Goal: Task Accomplishment & Management: Use online tool/utility

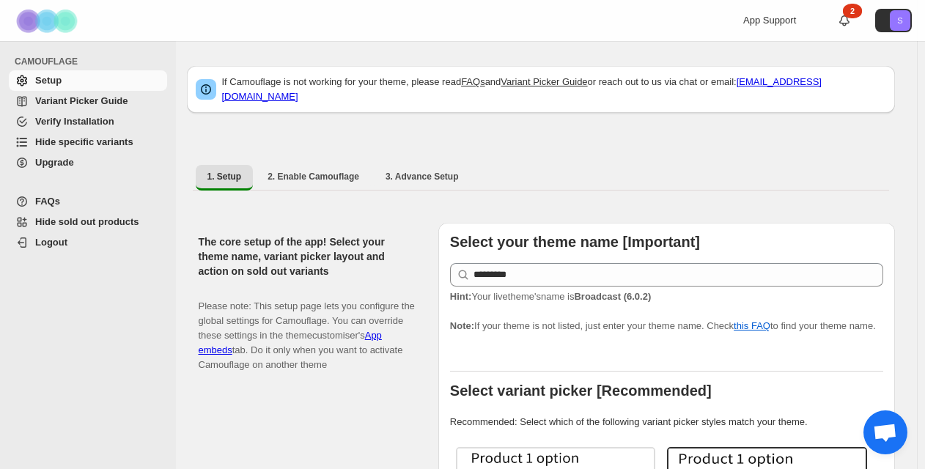
click at [117, 108] on span "Variant Picker Guide" at bounding box center [99, 101] width 129 height 15
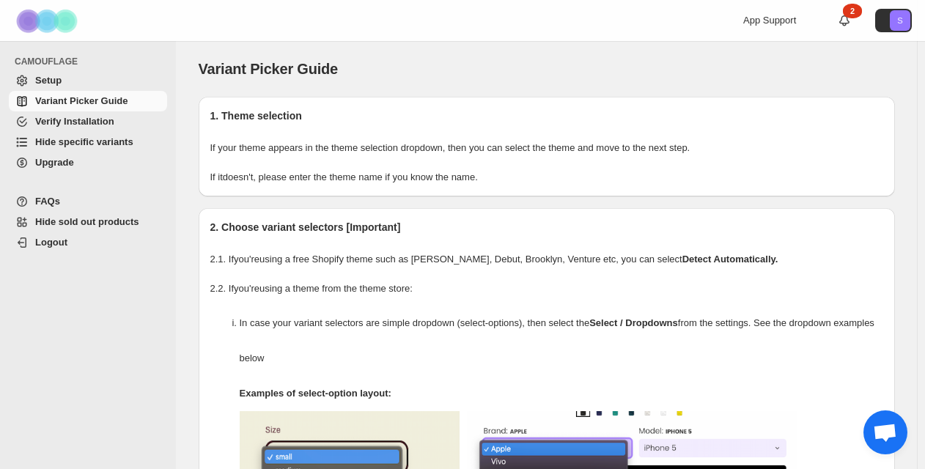
click at [95, 146] on span "Hide specific variants" at bounding box center [84, 141] width 98 height 11
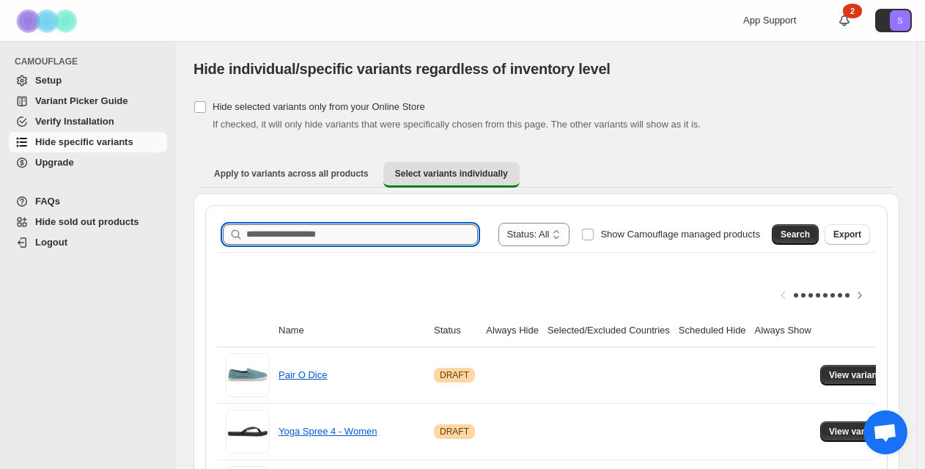
paste input "**********"
click at [352, 239] on input "**********" at bounding box center [348, 234] width 205 height 21
type input "**********"
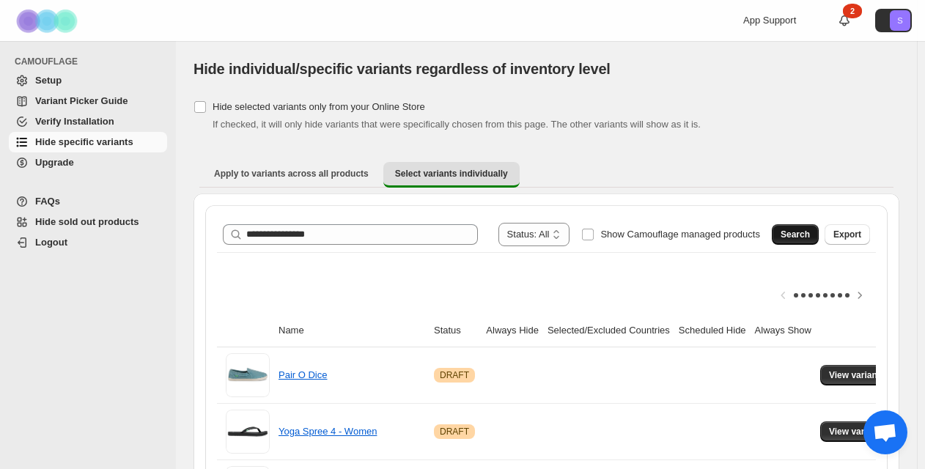
click at [799, 229] on span "Search" at bounding box center [794, 235] width 29 height 12
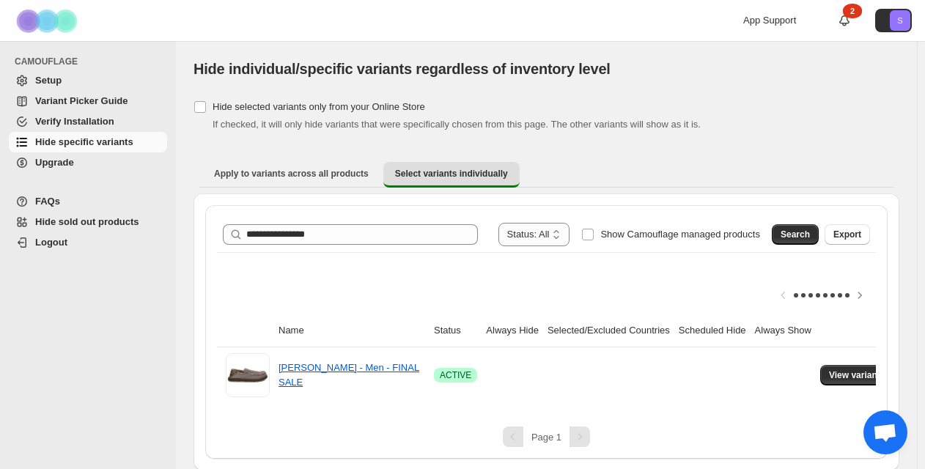
scroll to position [12, 0]
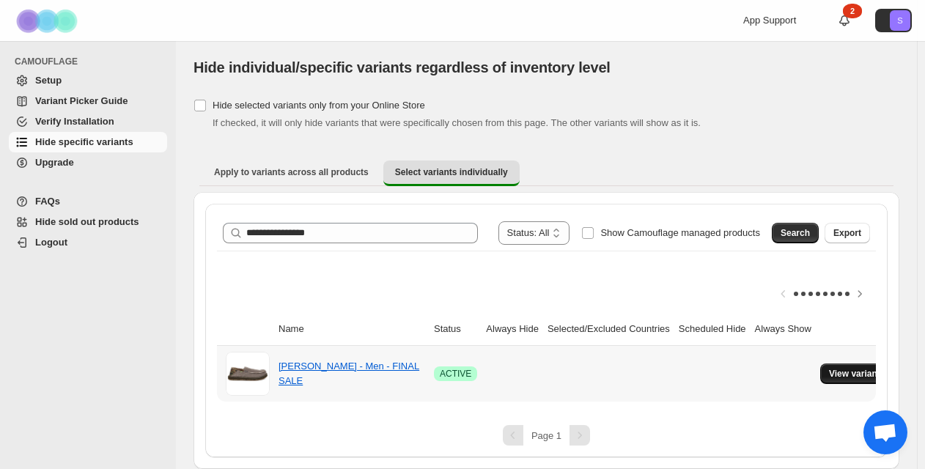
click at [859, 371] on button "View variants" at bounding box center [857, 373] width 74 height 21
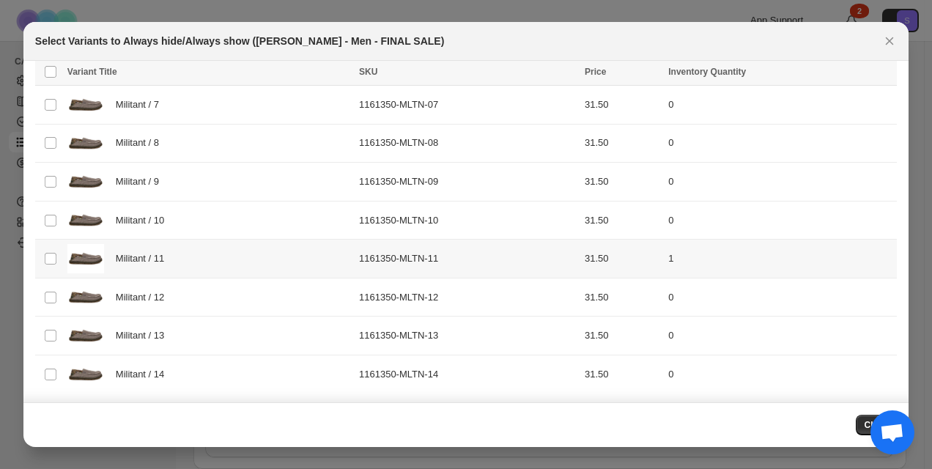
scroll to position [0, 0]
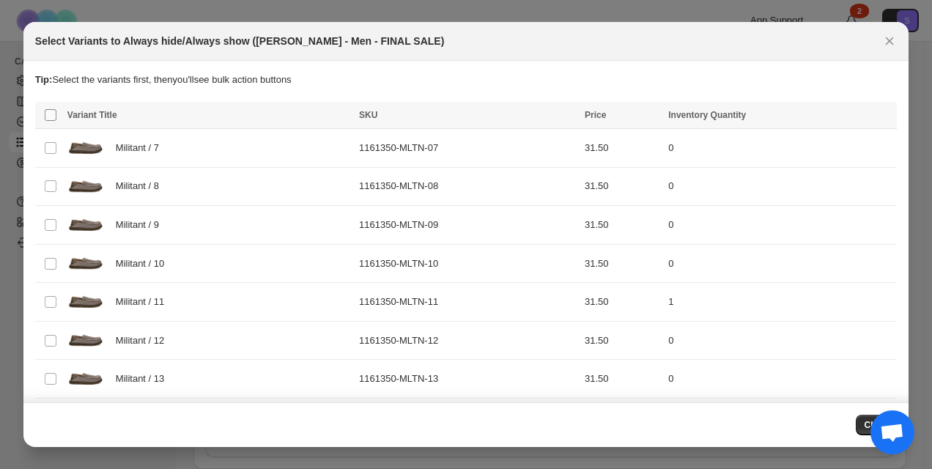
click at [51, 108] on span ":r6:" at bounding box center [50, 114] width 13 height 13
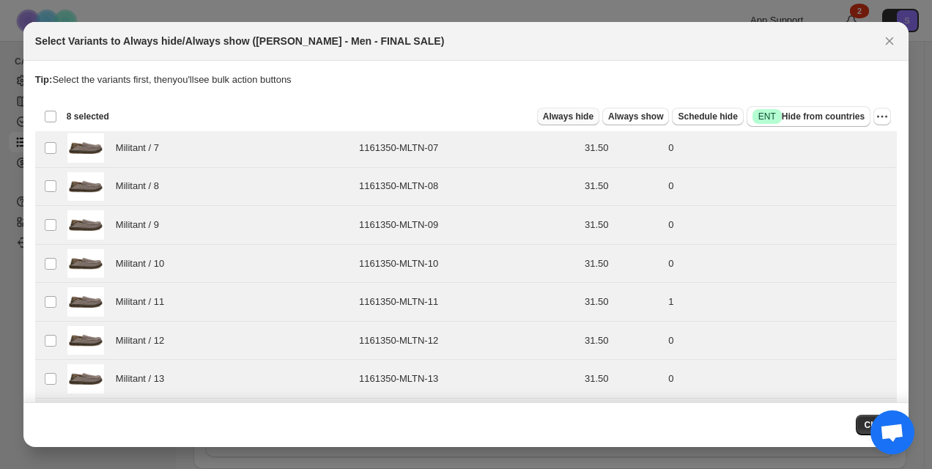
click at [567, 120] on span "Always hide" at bounding box center [568, 117] width 51 height 12
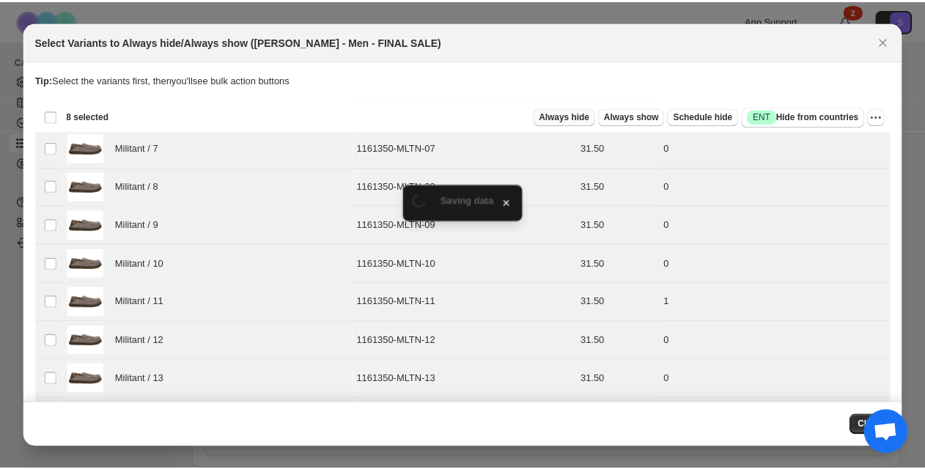
scroll to position [12, 0]
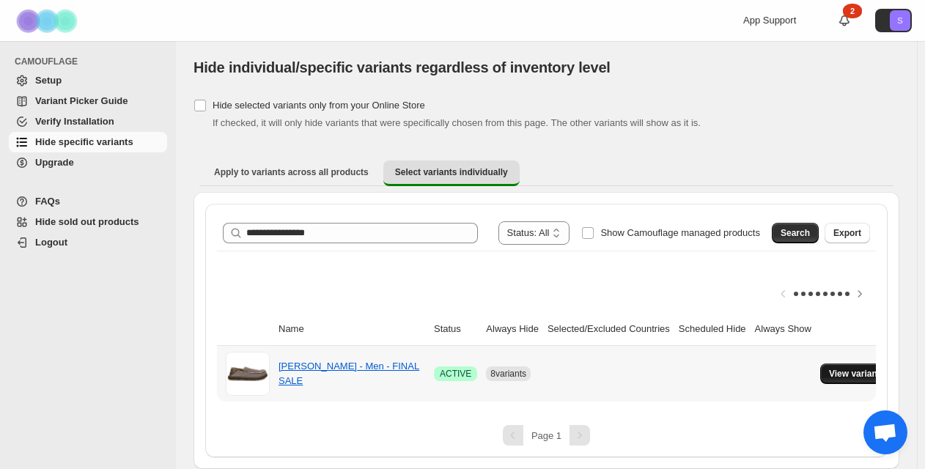
click at [844, 368] on span "View variants" at bounding box center [857, 374] width 56 height 12
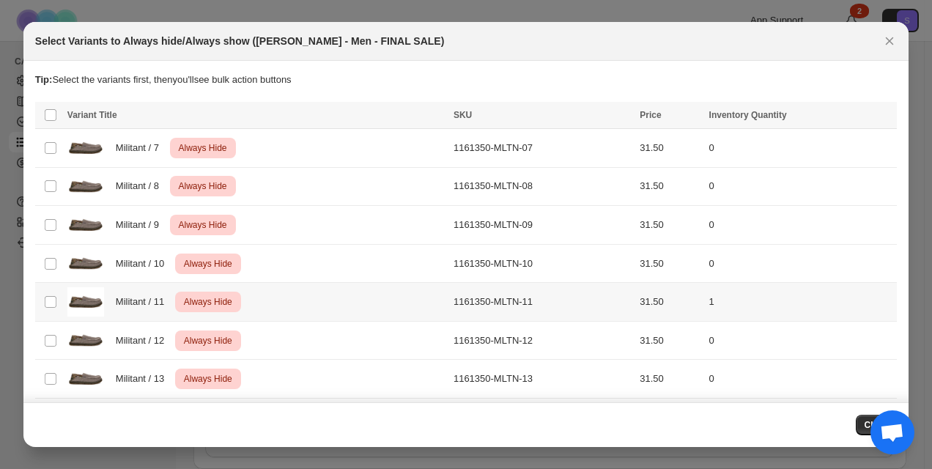
scroll to position [43, 0]
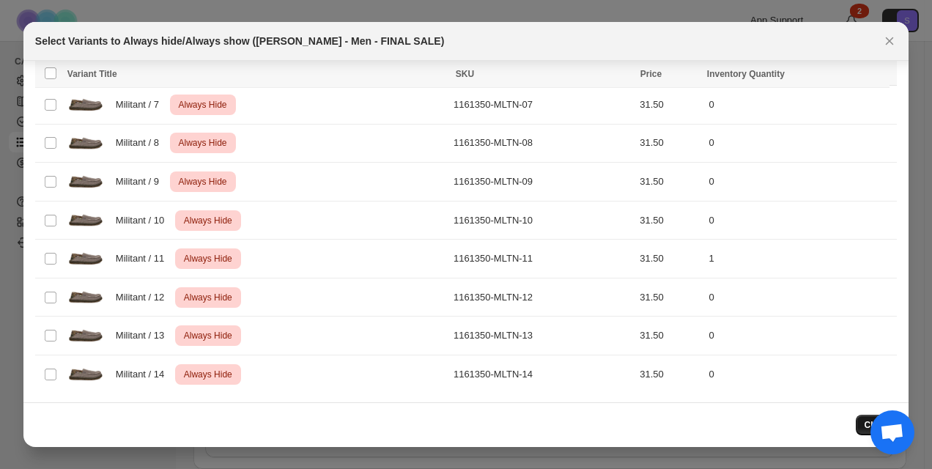
click at [866, 426] on button "Close" at bounding box center [877, 425] width 42 height 21
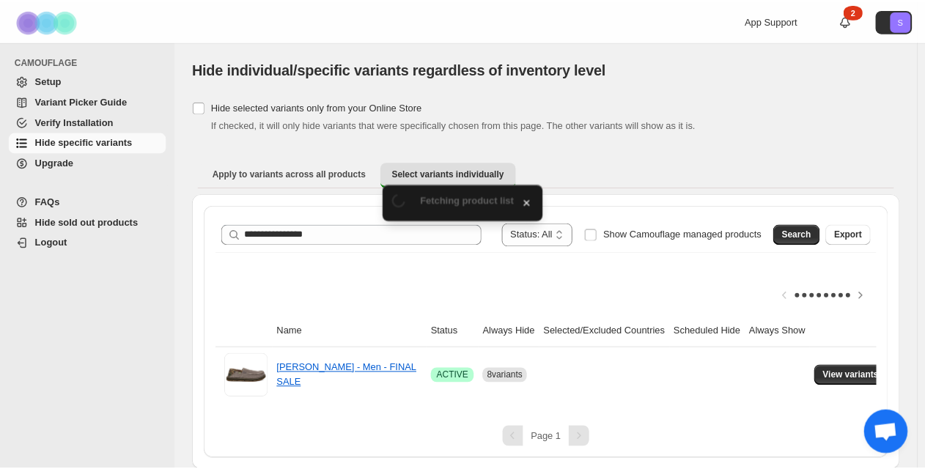
scroll to position [12, 0]
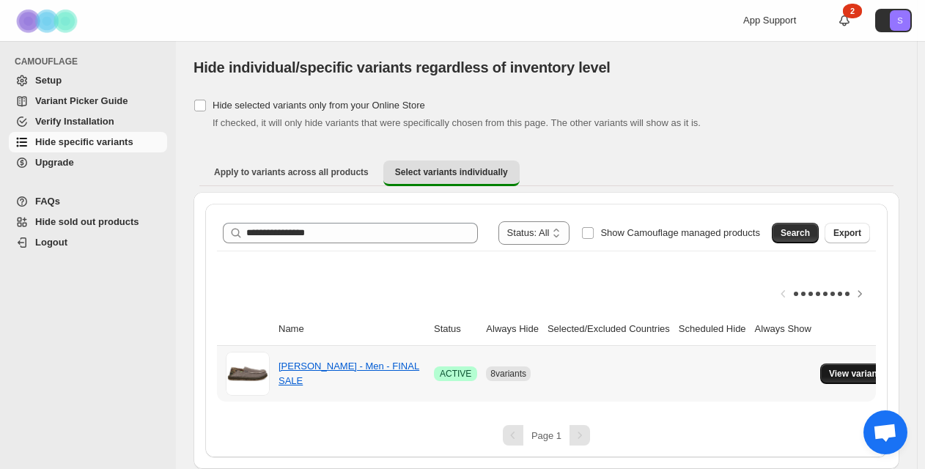
click at [857, 368] on span "View variants" at bounding box center [857, 374] width 56 height 12
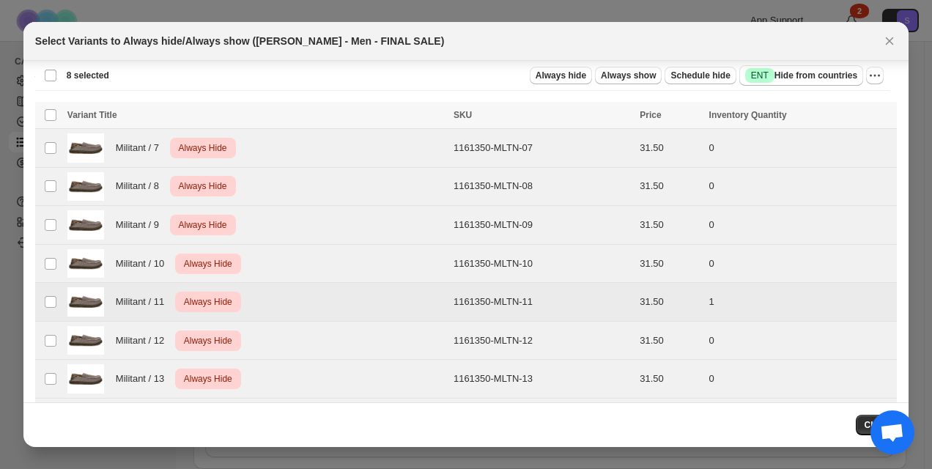
scroll to position [43, 0]
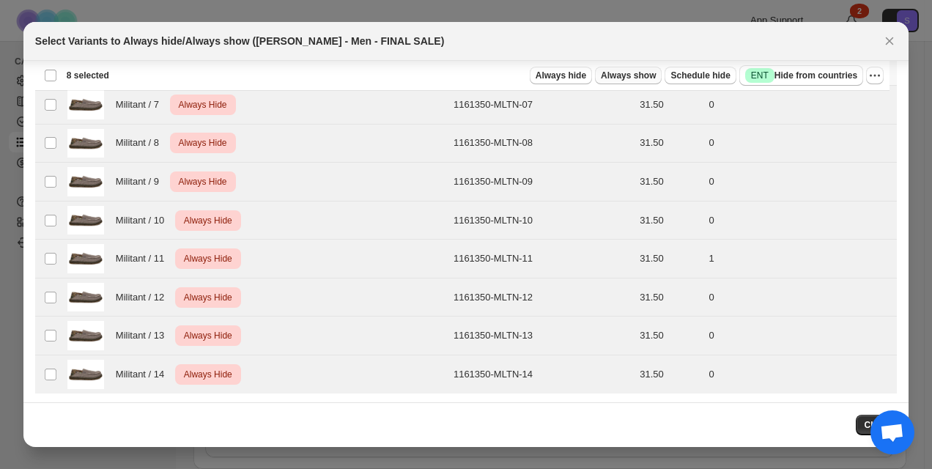
click at [634, 70] on span "Always show" at bounding box center [628, 76] width 55 height 12
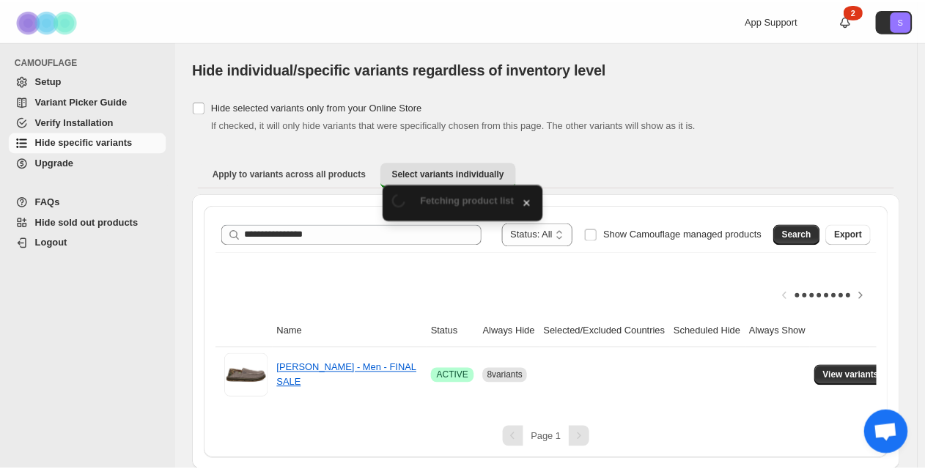
scroll to position [12, 0]
